Goal: Contribute content

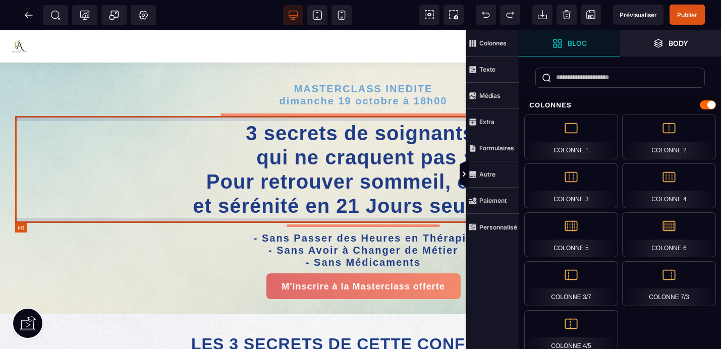
click at [358, 204] on h1 "3 secrets de soignants qui ne craquent pas : Pour retrouver sommeil, clarté et …" at bounding box center [363, 169] width 696 height 107
select select "***"
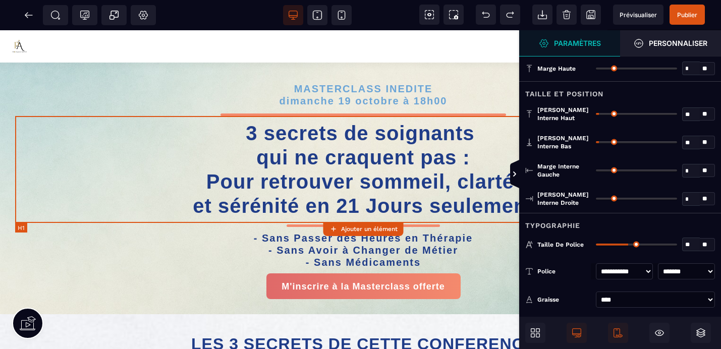
click at [357, 204] on h1 "3 secrets de soignants qui ne craquent pas : Pour retrouver sommeil, clarté et …" at bounding box center [363, 169] width 696 height 107
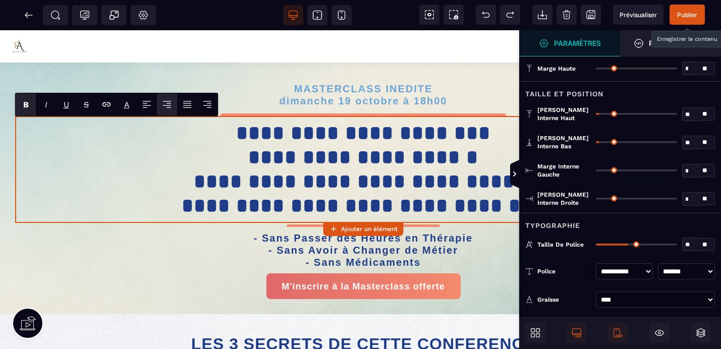
click at [691, 15] on span "Publier" at bounding box center [687, 15] width 20 height 8
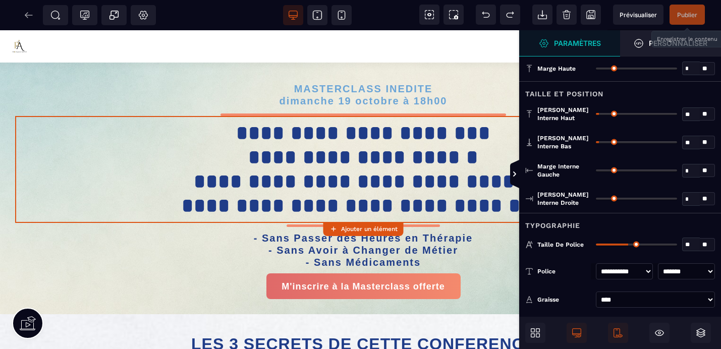
click at [27, 16] on div "SEO Tracking Popup Réglages Body" at bounding box center [81, 15] width 157 height 20
click at [29, 16] on div "SEO Tracking Popup Réglages Body" at bounding box center [81, 15] width 157 height 20
click at [27, 15] on icon at bounding box center [29, 15] width 8 height 1
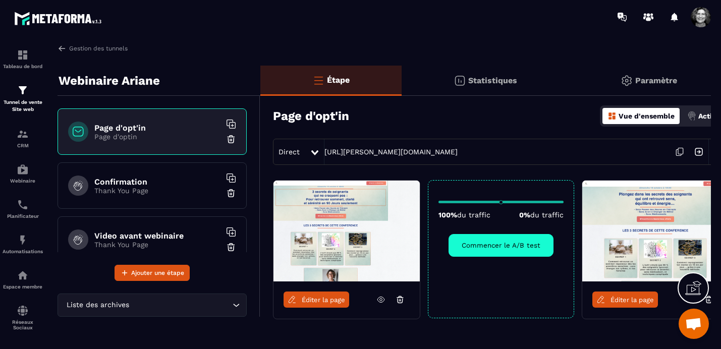
click at [625, 303] on span "Éditer la page" at bounding box center [632, 300] width 43 height 8
